Goal: Find specific page/section: Find specific page/section

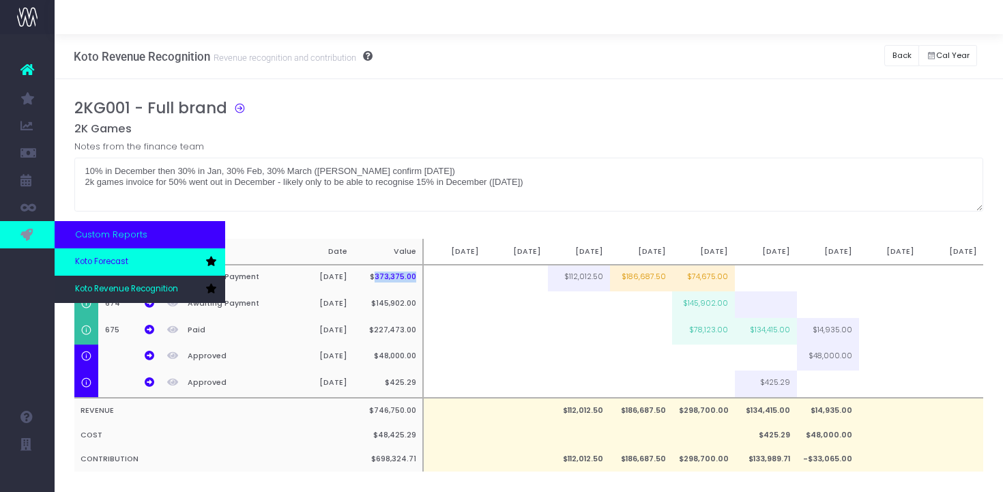
click at [111, 262] on span "Koto Forecast" at bounding box center [101, 262] width 53 height 12
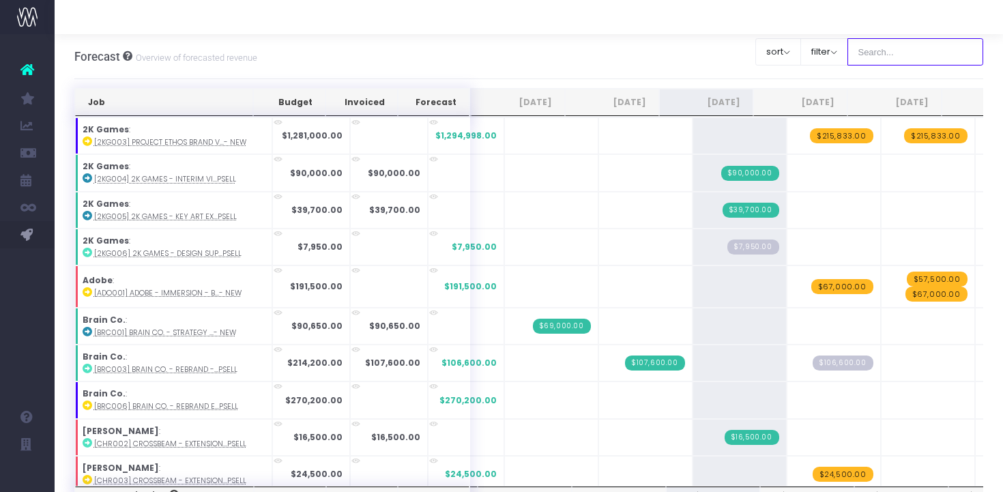
click at [942, 56] on input "text" at bounding box center [916, 51] width 136 height 27
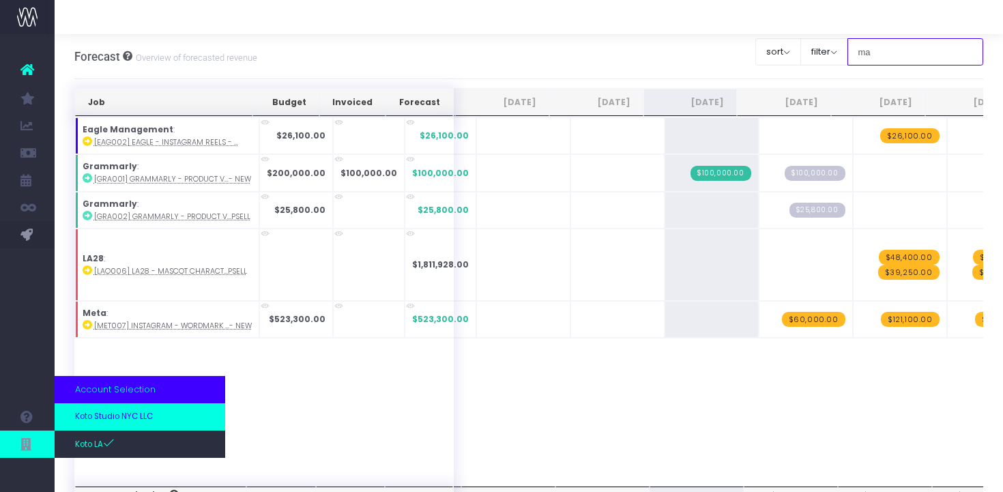
type input "ma"
click at [128, 416] on span "Koto Studio NYC LLC" at bounding box center [114, 417] width 78 height 12
